Goal: Navigation & Orientation: Find specific page/section

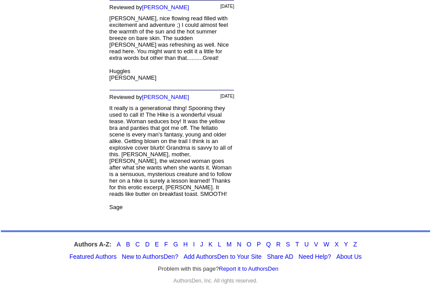
scroll to position [3340, 0]
click at [293, 248] on div "Authors A-Z: A B C D E F G H I J K L M N O P Q R S T U V W X Y Z" at bounding box center [215, 244] width 429 height 7
click at [271, 248] on link "Q" at bounding box center [268, 244] width 5 height 7
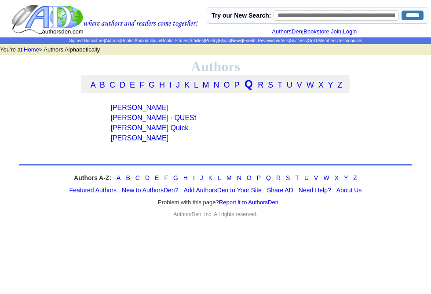
click at [140, 132] on link "[PERSON_NAME] Quick" at bounding box center [149, 127] width 78 height 7
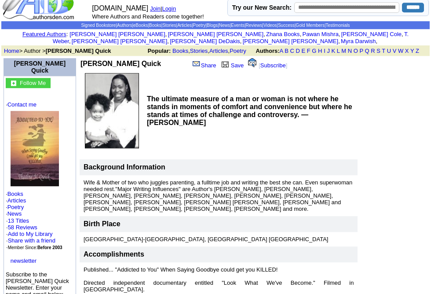
scroll to position [15, 0]
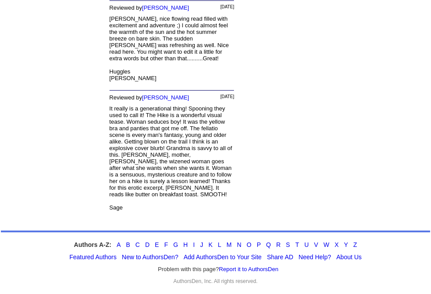
scroll to position [3353, 0]
